Goal: Check status: Check status

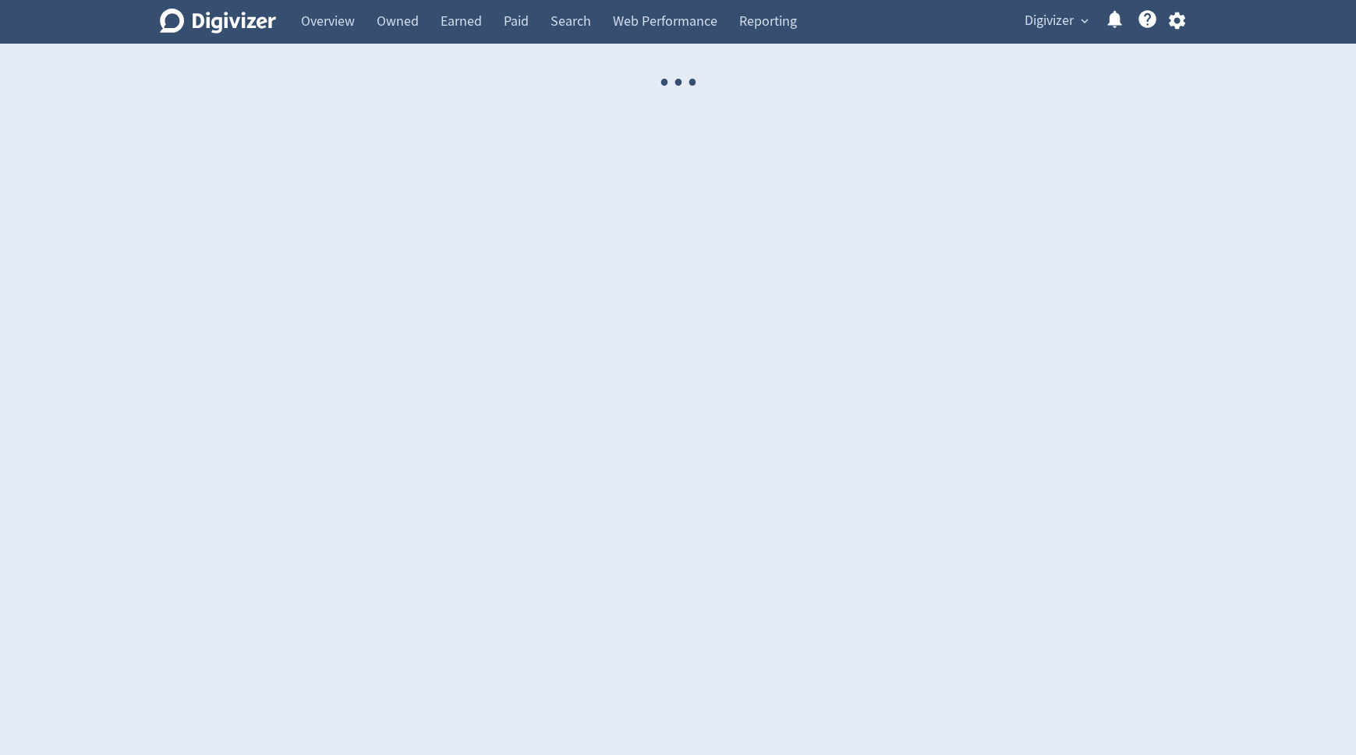
select select "USER"
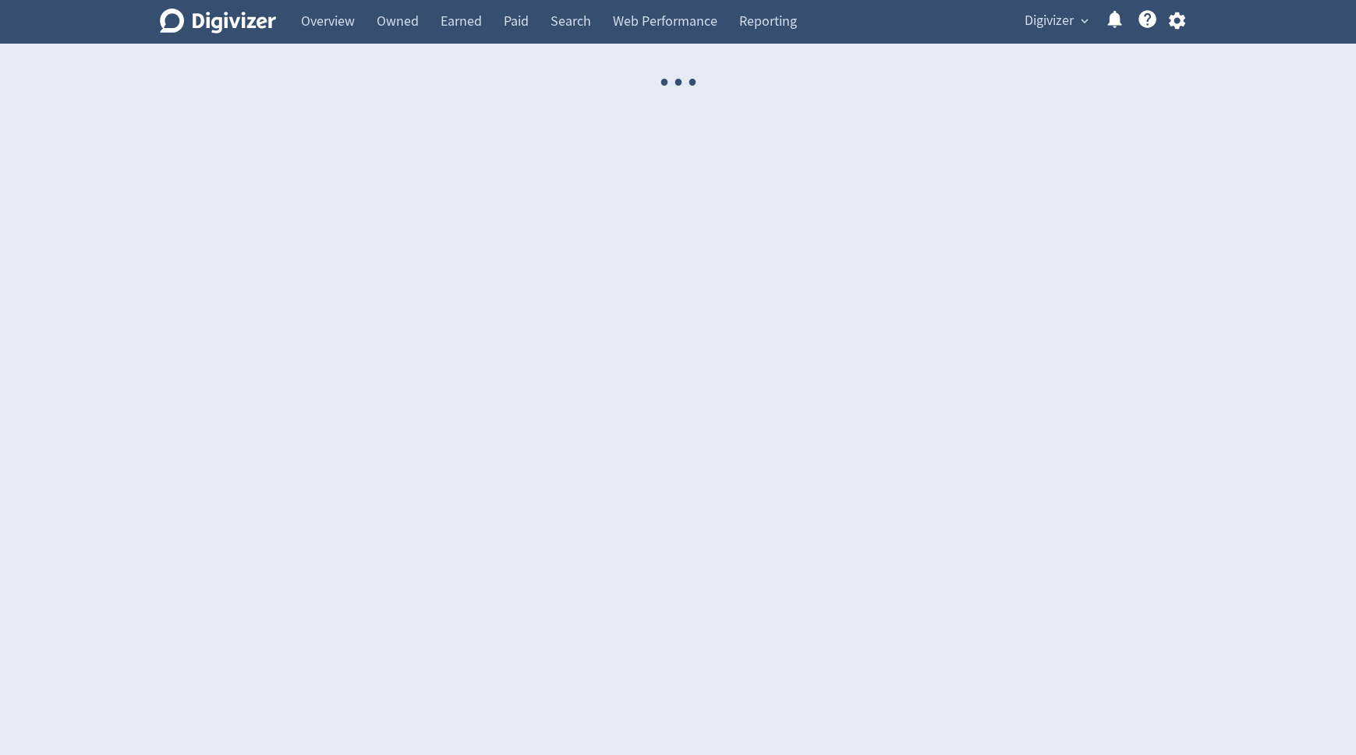
select select "USER"
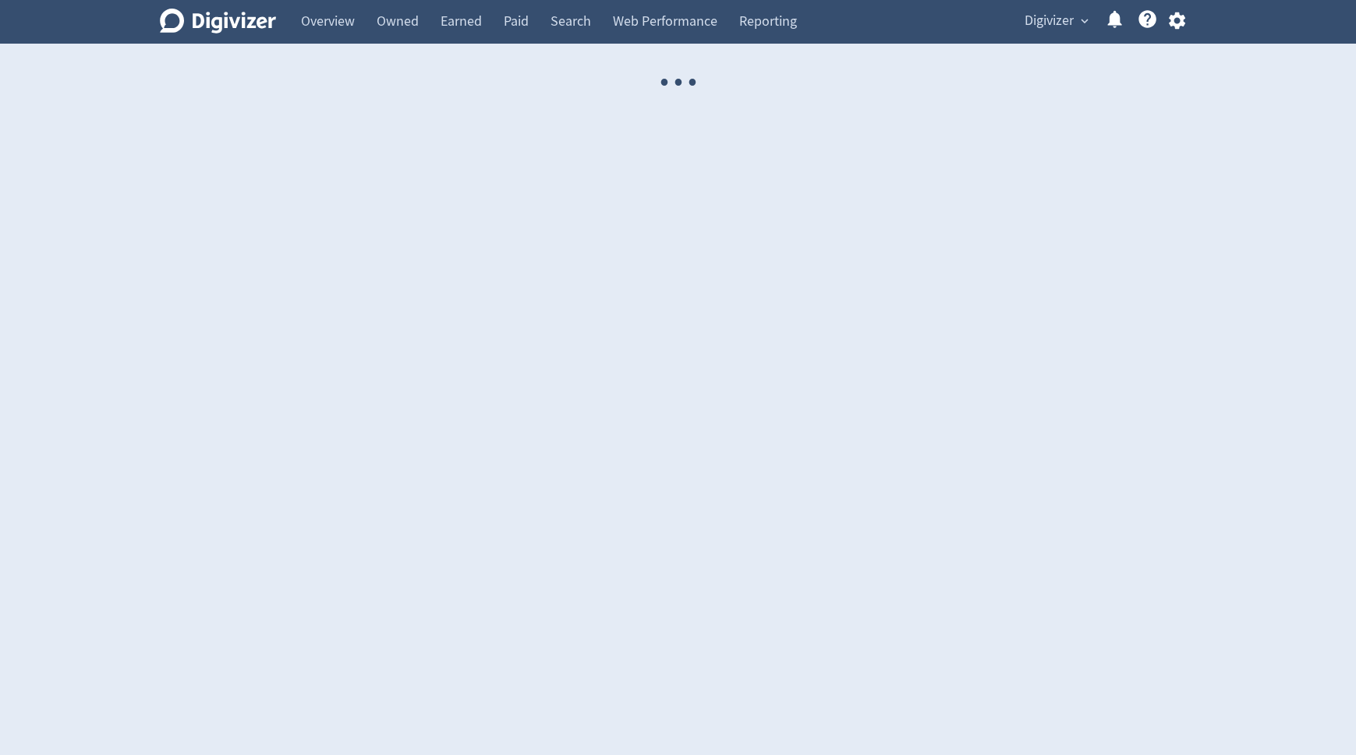
select select "USER"
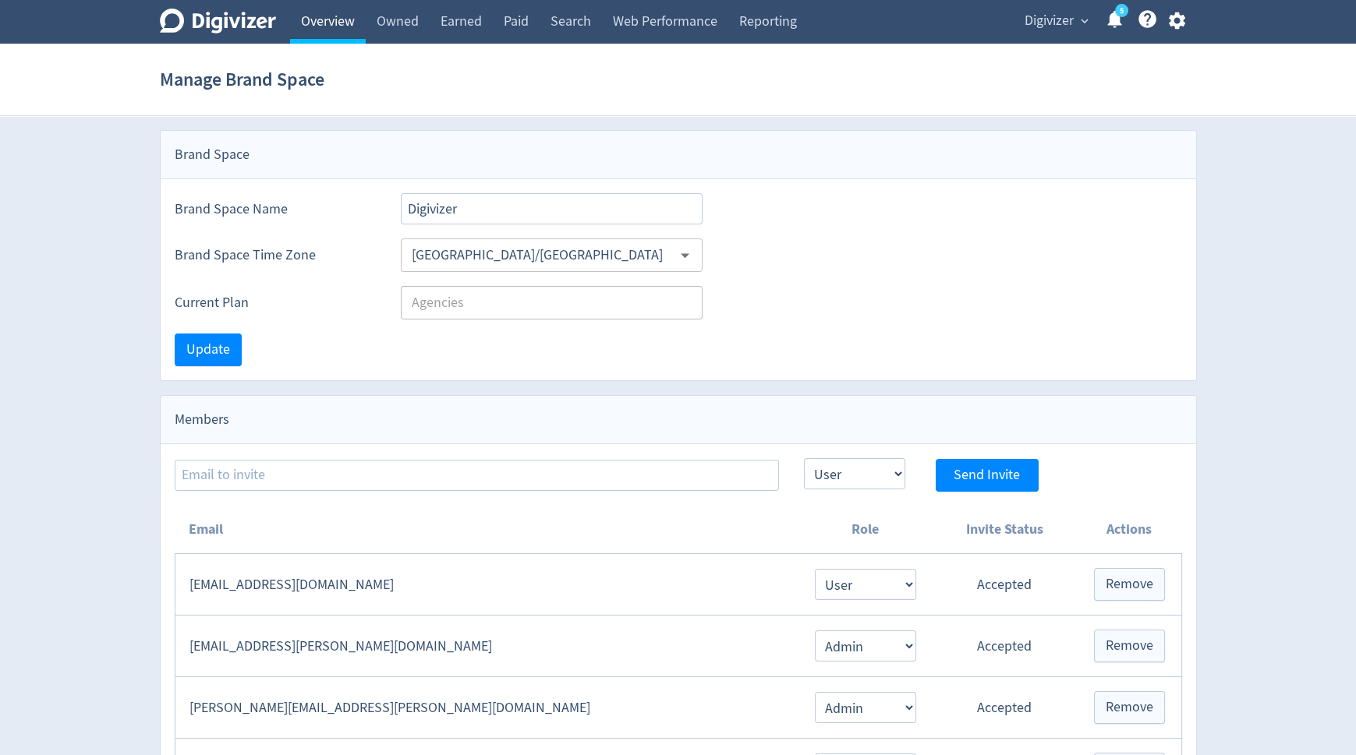
click at [334, 30] on link "Overview" at bounding box center [328, 22] width 76 height 44
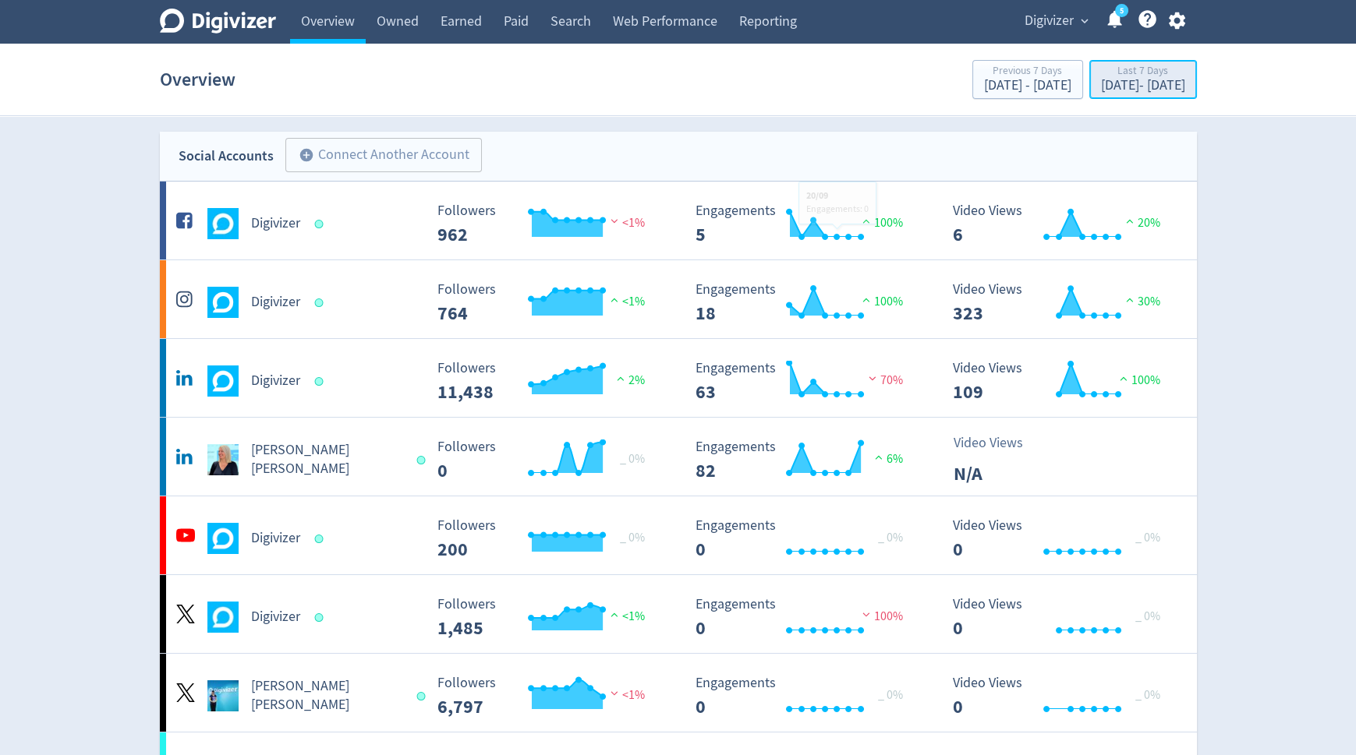
click at [1101, 84] on div "[DATE] - [DATE]" at bounding box center [1143, 86] width 84 height 14
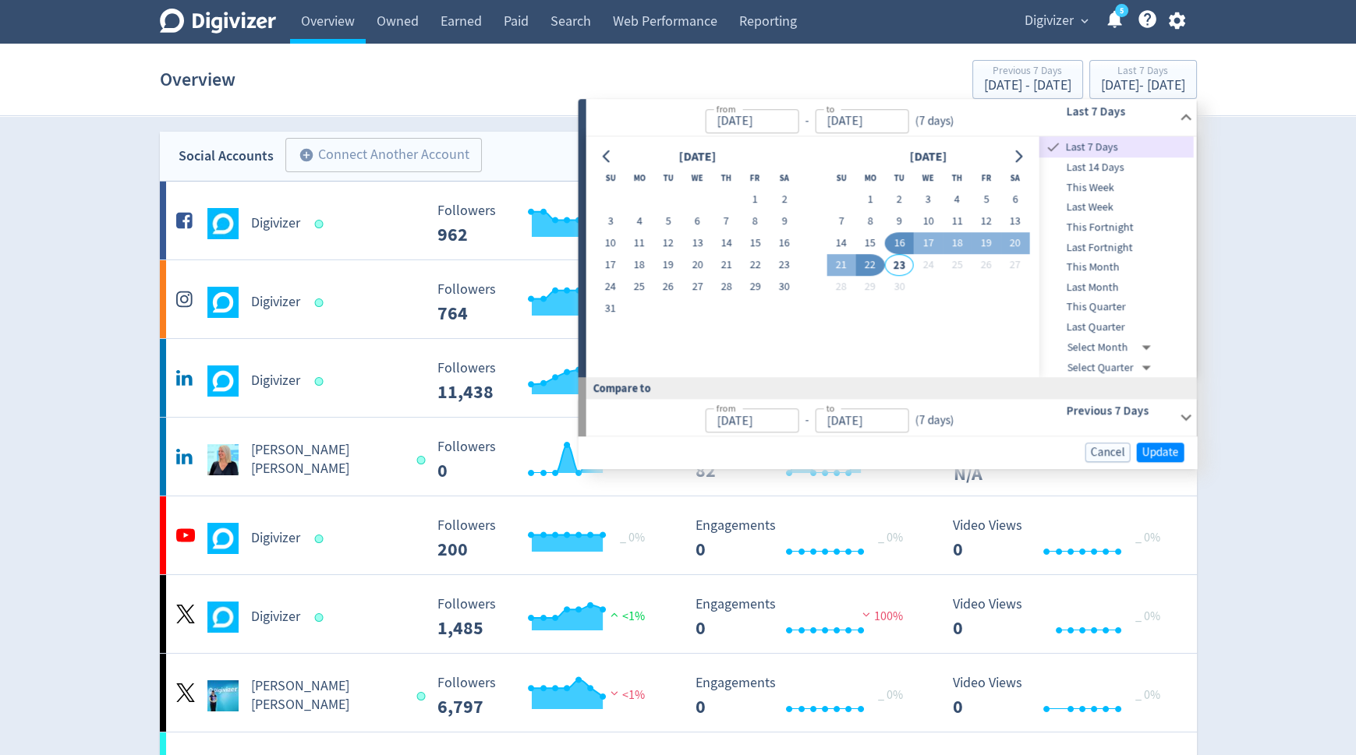
click at [899, 242] on button "16" at bounding box center [899, 244] width 29 height 22
type input "[DATE]"
click at [899, 242] on button "16" at bounding box center [899, 244] width 29 height 22
type input "[DATE]"
click at [1147, 446] on span "Update" at bounding box center [1160, 452] width 37 height 12
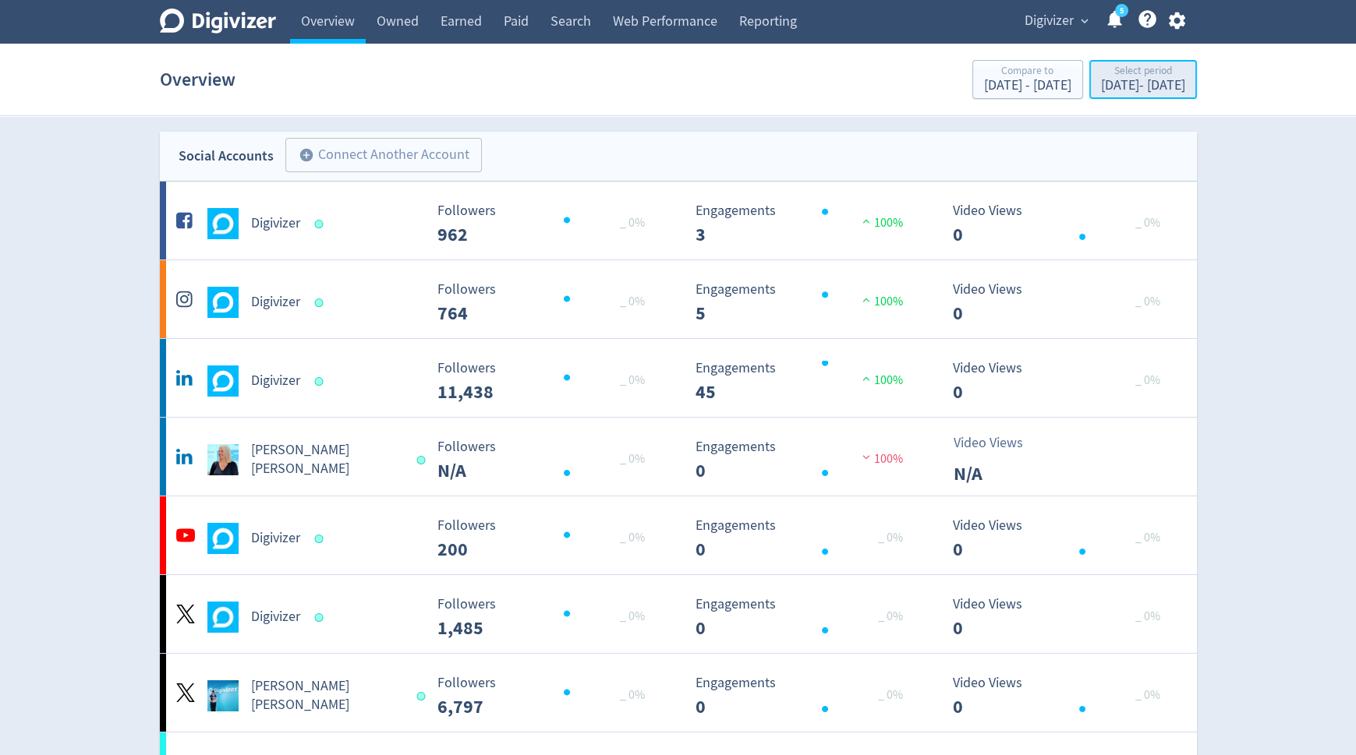
click at [1108, 92] on div "[DATE] - [DATE]" at bounding box center [1143, 86] width 84 height 14
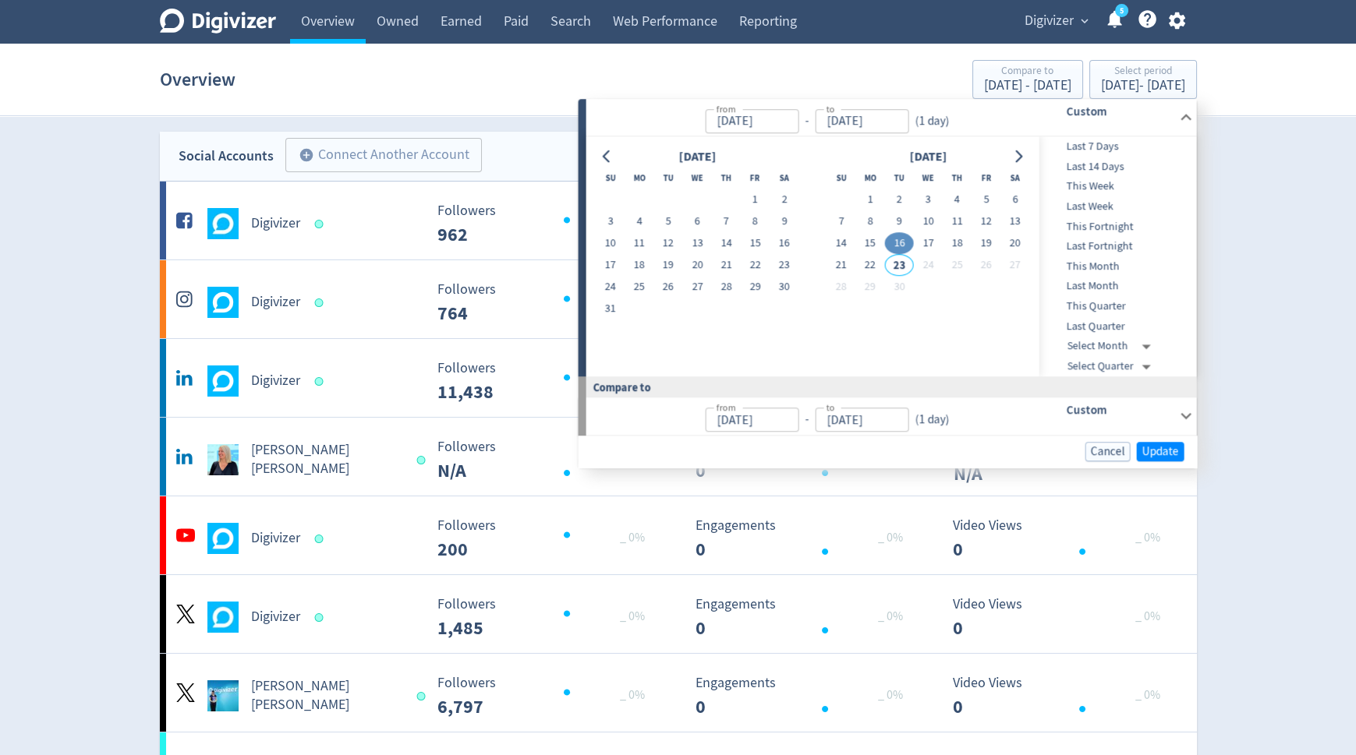
click at [907, 239] on button "16" at bounding box center [899, 244] width 29 height 22
click at [925, 242] on button "17" at bounding box center [928, 244] width 29 height 22
type input "[DATE]"
click at [1155, 454] on span "Update" at bounding box center [1160, 452] width 37 height 12
